Goal: Entertainment & Leisure: Consume media (video, audio)

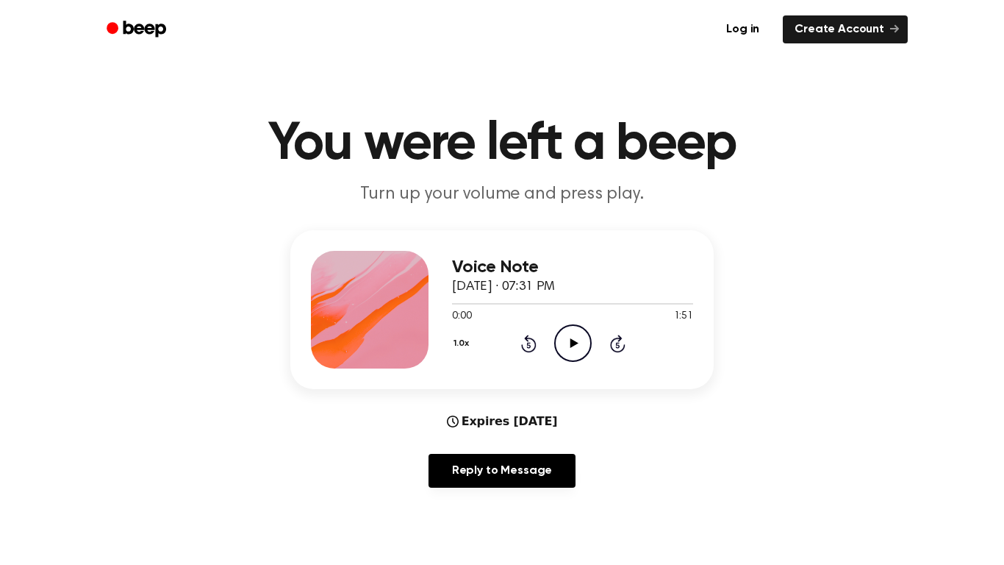
click at [581, 346] on icon "Play Audio" at bounding box center [572, 342] width 37 height 37
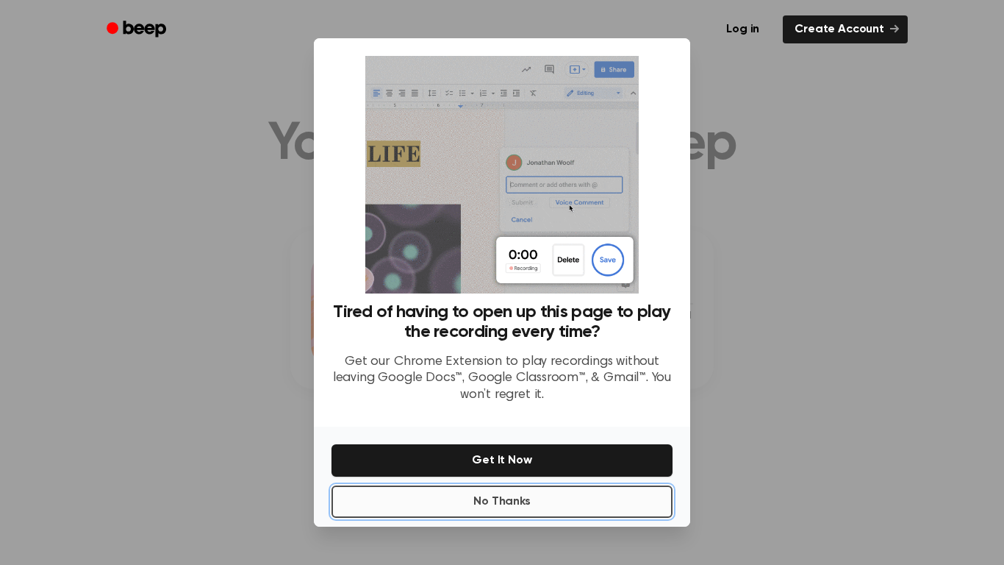
click at [564, 509] on button "No Thanks" at bounding box center [502, 501] width 341 height 32
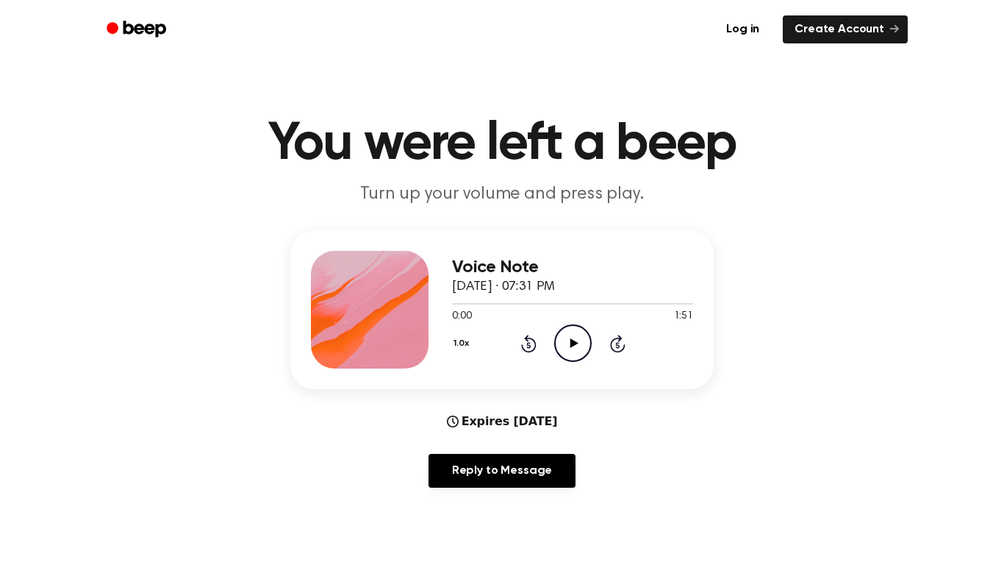
click at [584, 346] on icon "Play Audio" at bounding box center [572, 342] width 37 height 37
click at [558, 336] on icon "Play Audio" at bounding box center [572, 342] width 37 height 37
click at [495, 304] on div at bounding box center [490, 303] width 77 height 1
